Goal: Find specific page/section: Find specific page/section

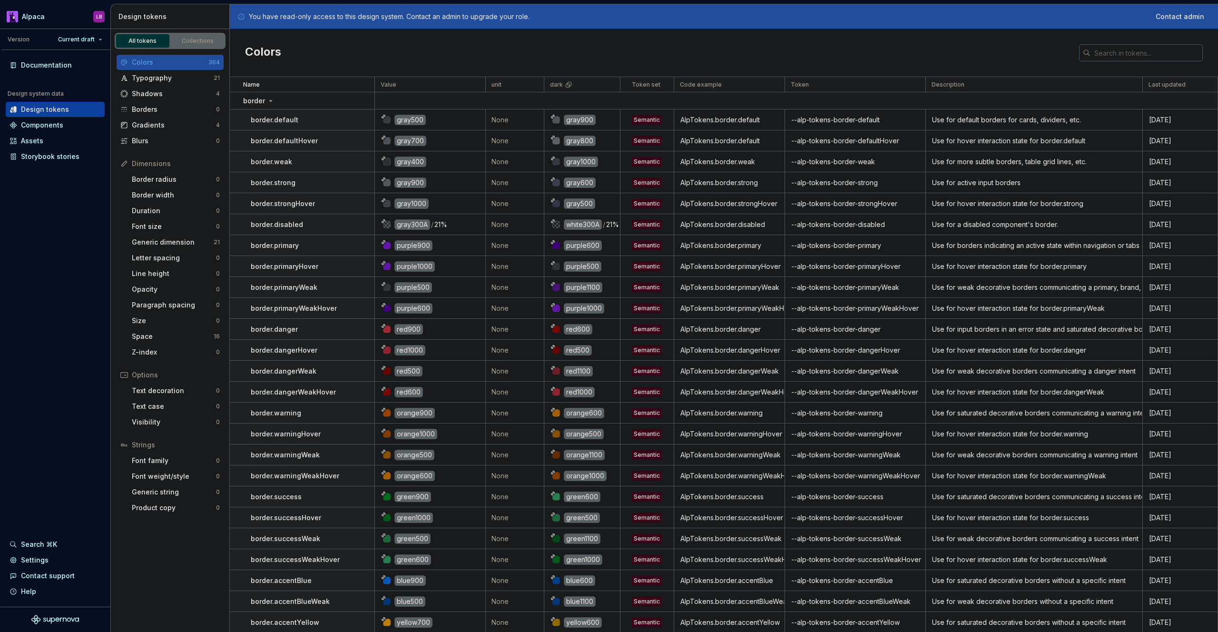
click at [611, 44] on div "Colors" at bounding box center [724, 53] width 989 height 48
click at [1133, 55] on input "text" at bounding box center [1147, 52] width 112 height 17
click at [61, 129] on div "Components" at bounding box center [55, 125] width 91 height 10
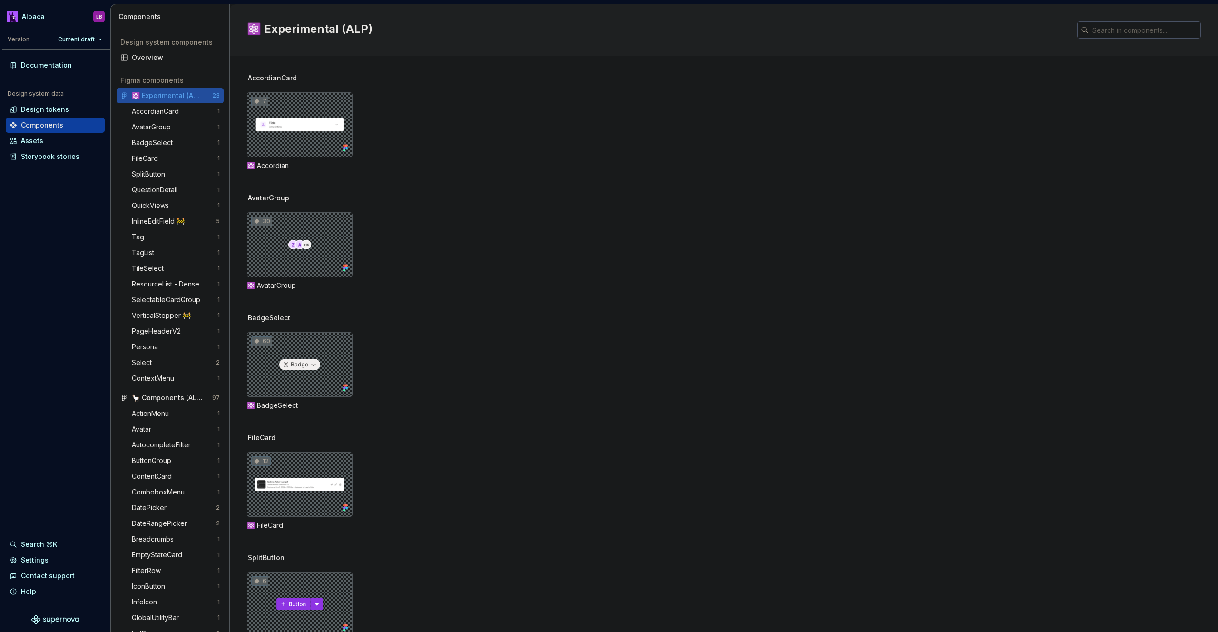
click at [1129, 29] on input "text" at bounding box center [1145, 29] width 112 height 17
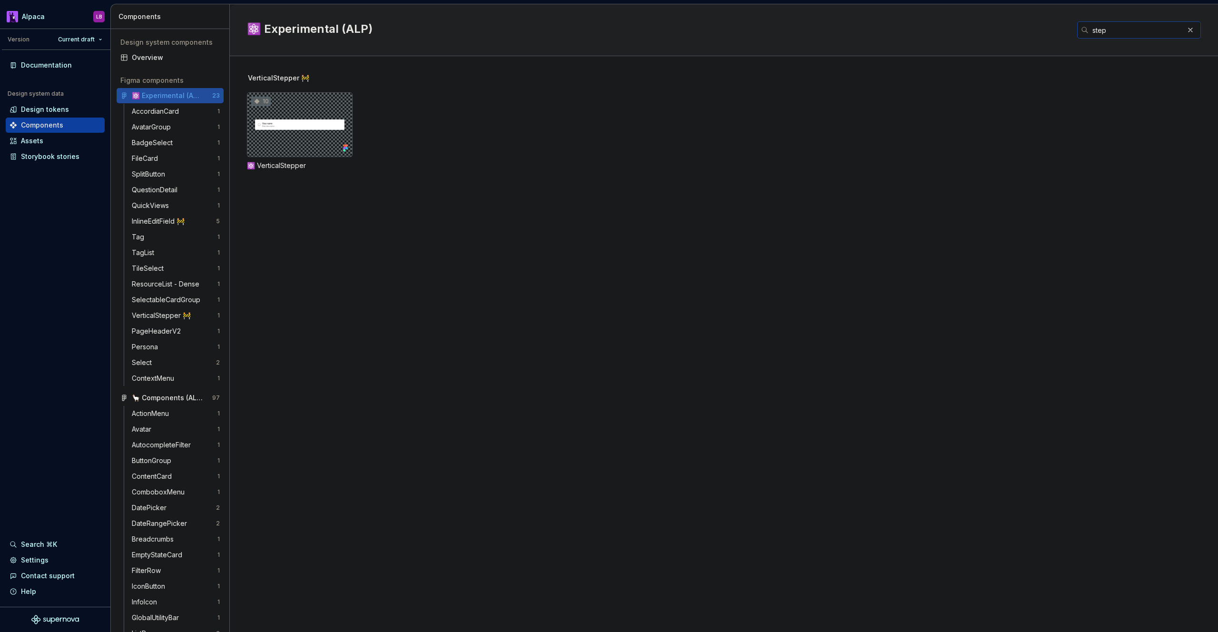
type input "step"
click at [308, 109] on div "10" at bounding box center [300, 124] width 106 height 65
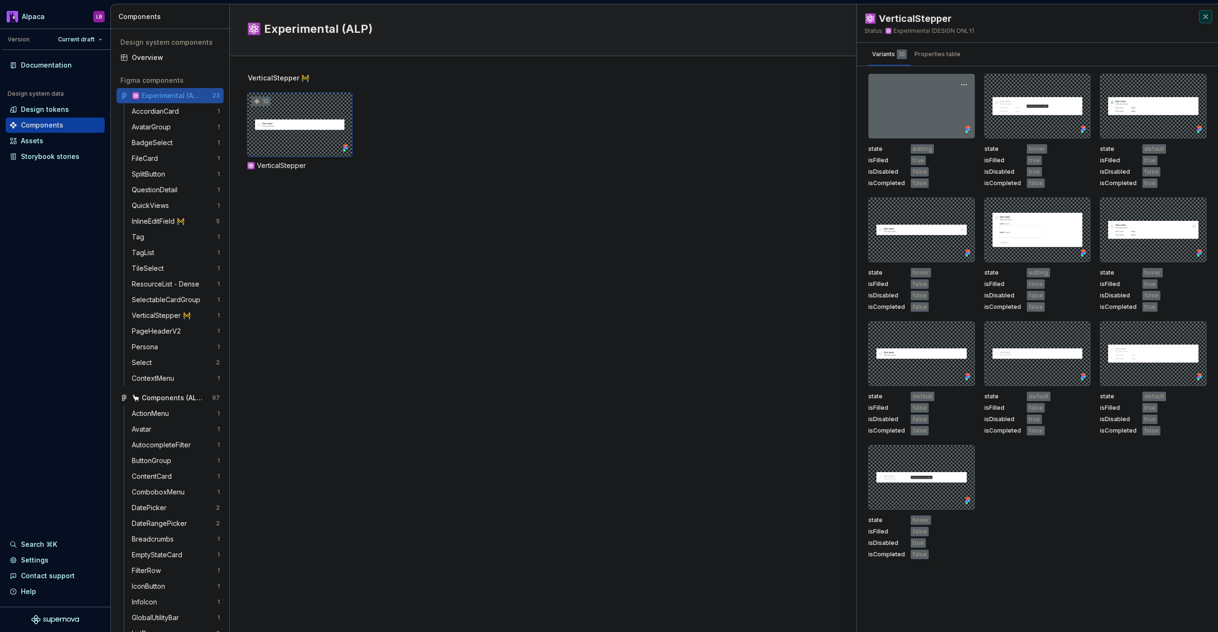
click at [900, 100] on div at bounding box center [922, 106] width 107 height 65
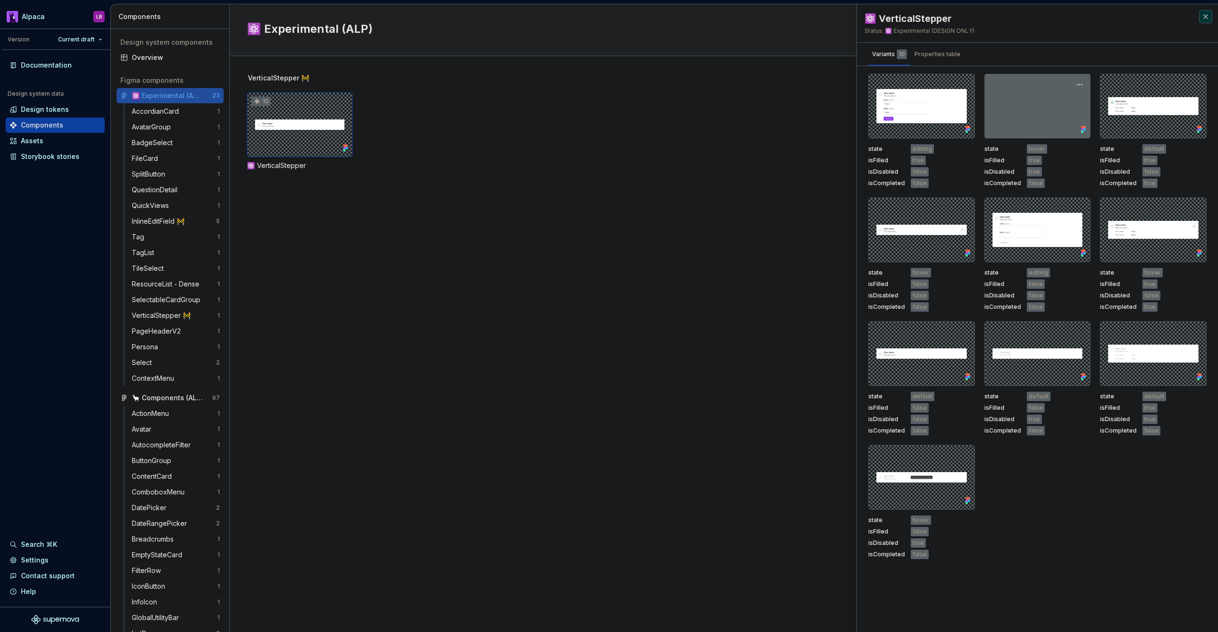
click at [1040, 107] on div at bounding box center [1038, 106] width 107 height 65
